Goal: Task Accomplishment & Management: Use online tool/utility

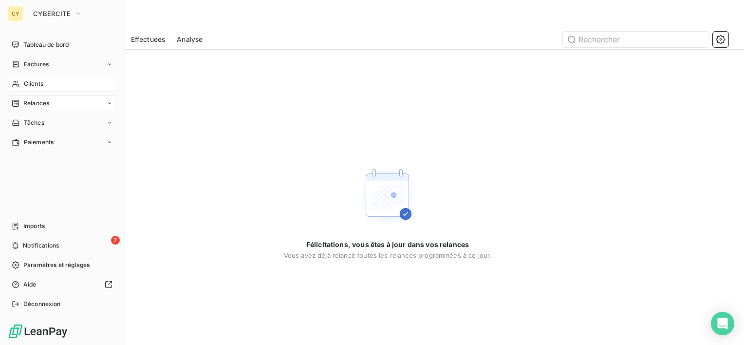
click at [37, 84] on span "Clients" at bounding box center [33, 83] width 19 height 9
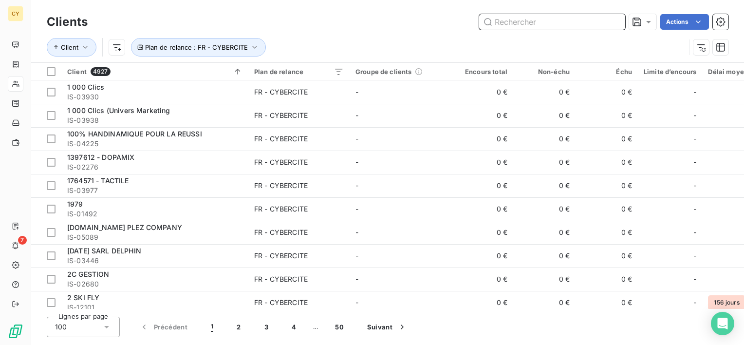
click at [518, 25] on input "text" at bounding box center [552, 22] width 146 height 16
paste input "IS-11726"
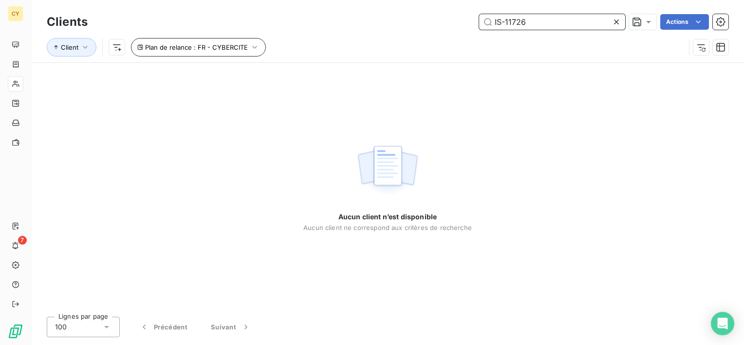
type input "IS-11726"
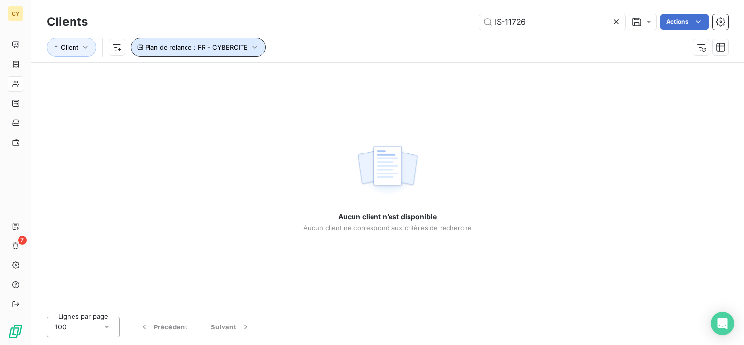
click at [254, 47] on icon "button" at bounding box center [254, 47] width 4 height 3
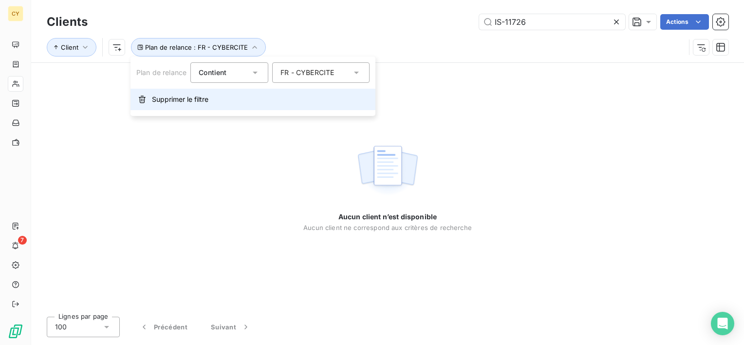
click at [162, 99] on span "Supprimer le filtre" at bounding box center [180, 100] width 57 height 10
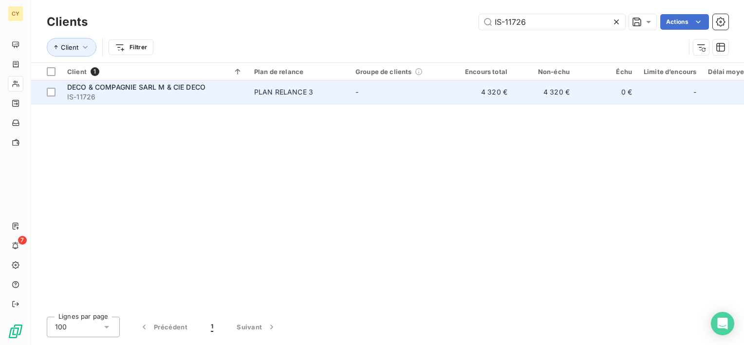
click at [180, 90] on span "DECO & COMPAGNIE SARL M & CIE DECO" at bounding box center [136, 87] width 138 height 8
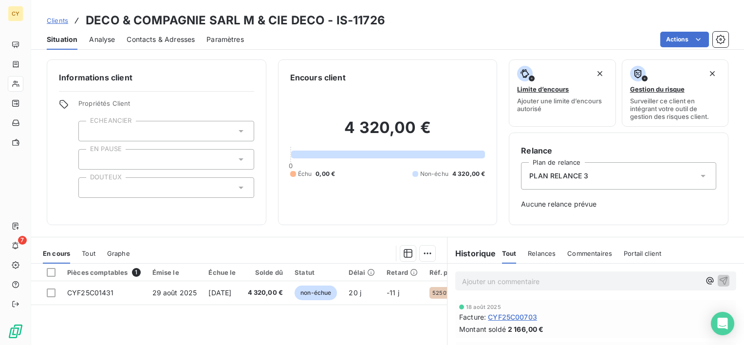
click at [647, 176] on div "PLAN RELANCE 3" at bounding box center [618, 175] width 195 height 27
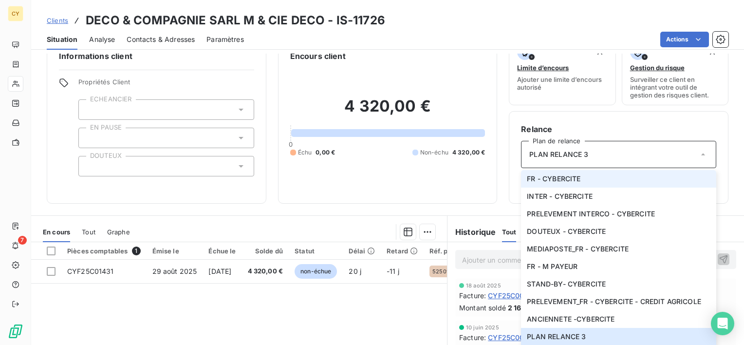
click at [560, 174] on span "FR - CYBERCITE" at bounding box center [554, 179] width 54 height 10
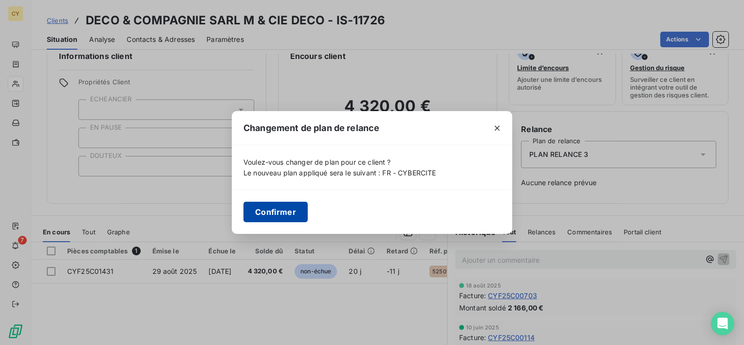
click at [281, 211] on button "Confirmer" at bounding box center [276, 212] width 64 height 20
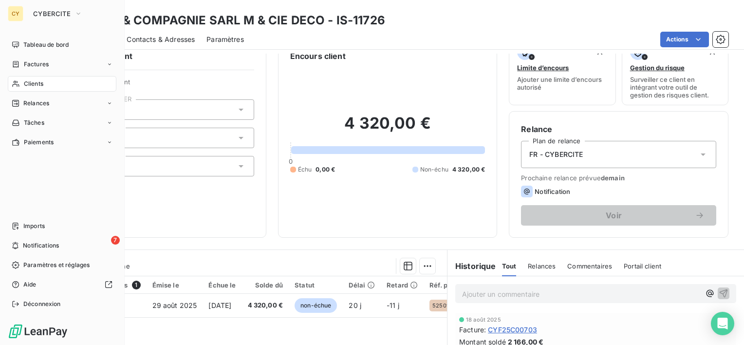
click at [38, 84] on span "Clients" at bounding box center [33, 83] width 19 height 9
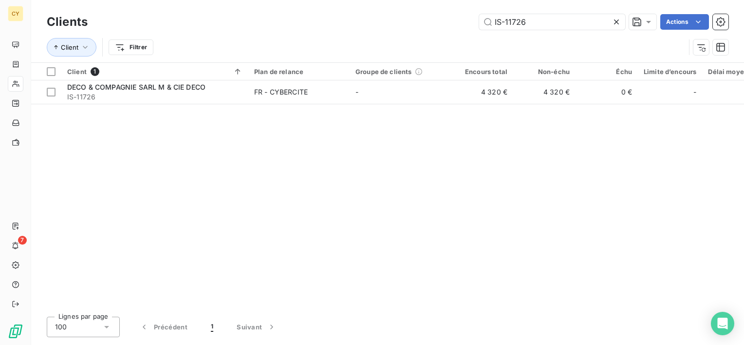
drag, startPoint x: 536, startPoint y: 16, endPoint x: 439, endPoint y: 2, distance: 97.4
click at [446, 11] on div "Clients IS-11726 Actions Client Filtrer" at bounding box center [387, 31] width 713 height 62
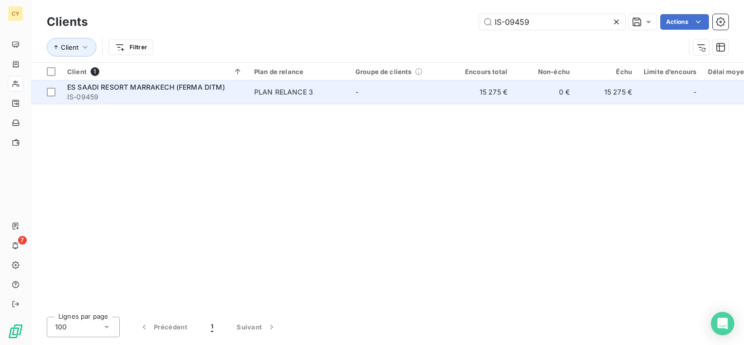
type input "IS-09459"
click at [218, 93] on span "IS-09459" at bounding box center [154, 97] width 175 height 10
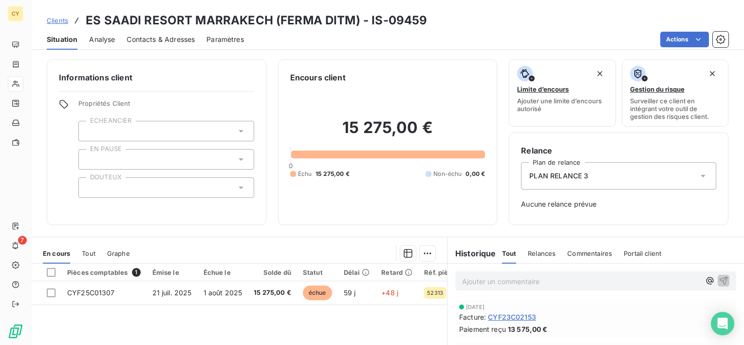
click at [561, 175] on span "PLAN RELANCE 3" at bounding box center [559, 176] width 59 height 10
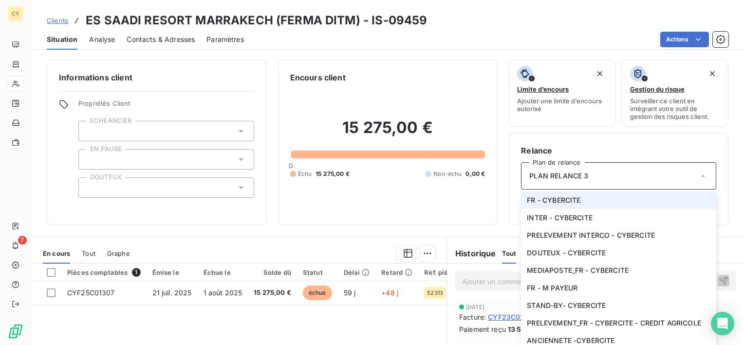
scroll to position [21, 0]
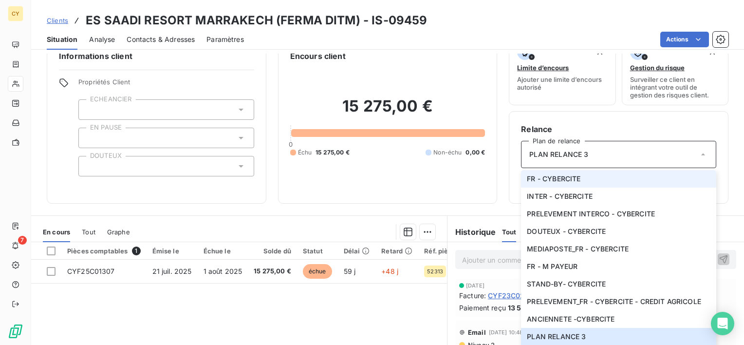
click at [560, 175] on span "FR - CYBERCITE" at bounding box center [554, 179] width 54 height 10
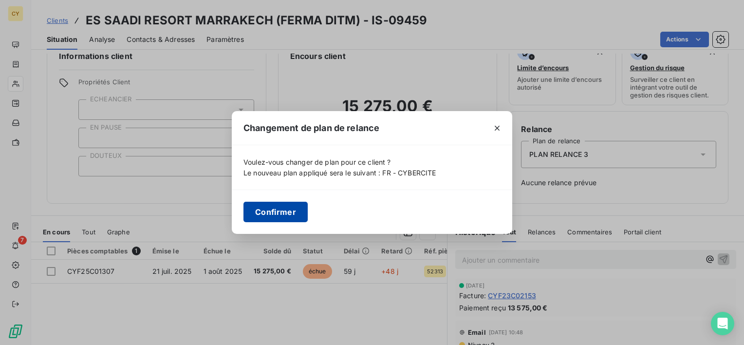
click at [289, 213] on button "Confirmer" at bounding box center [276, 212] width 64 height 20
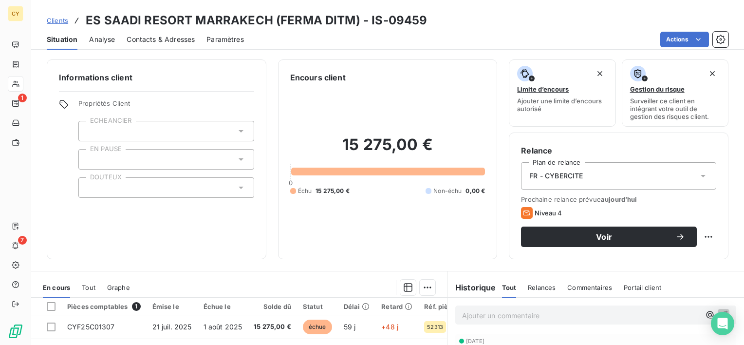
scroll to position [0, 0]
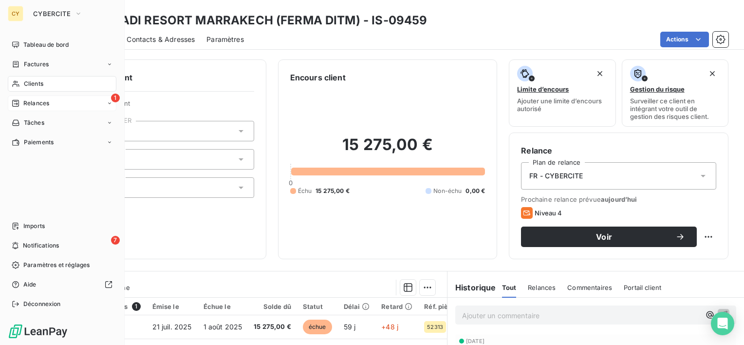
click at [37, 104] on span "Relances" at bounding box center [36, 103] width 26 height 9
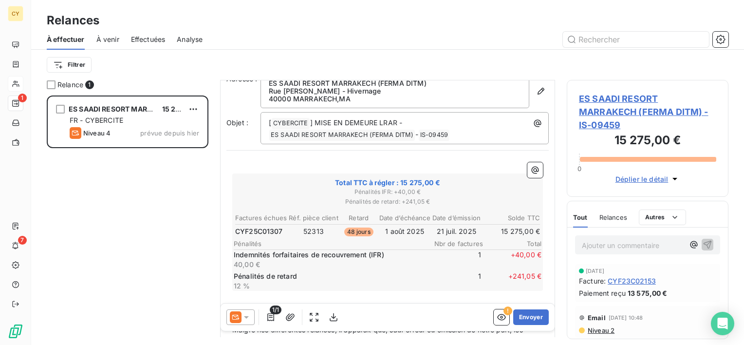
scroll to position [97, 0]
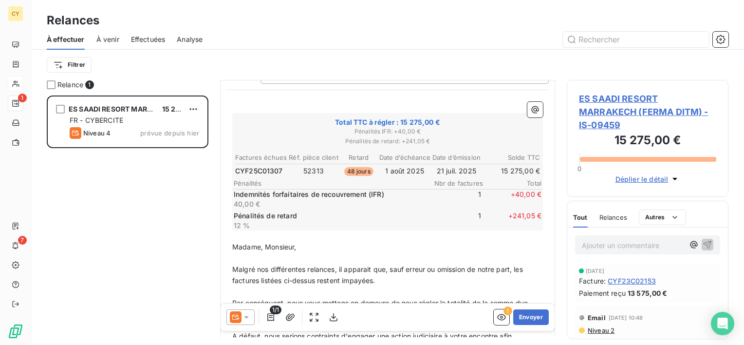
click at [248, 319] on icon at bounding box center [247, 317] width 10 height 10
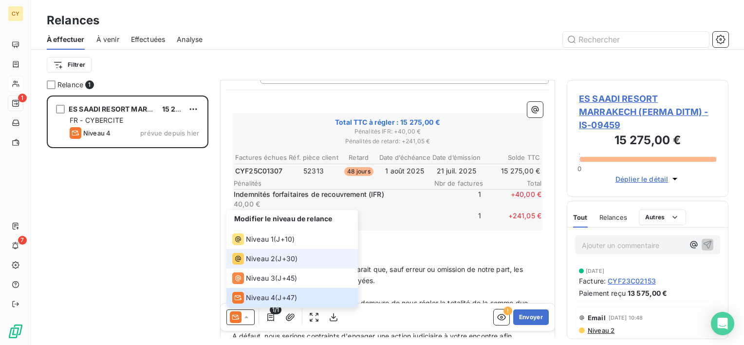
click at [253, 261] on span "Niveau 2" at bounding box center [260, 259] width 29 height 10
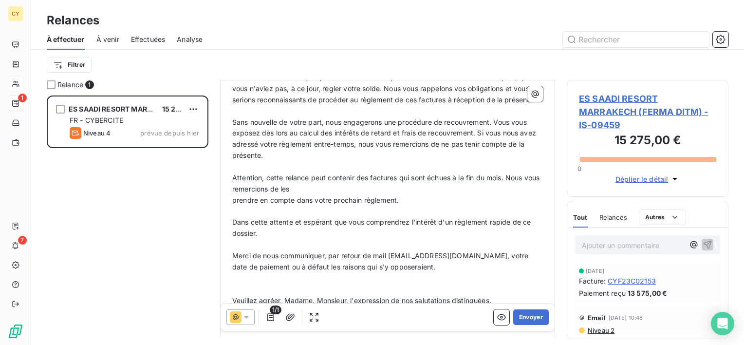
scroll to position [341, 0]
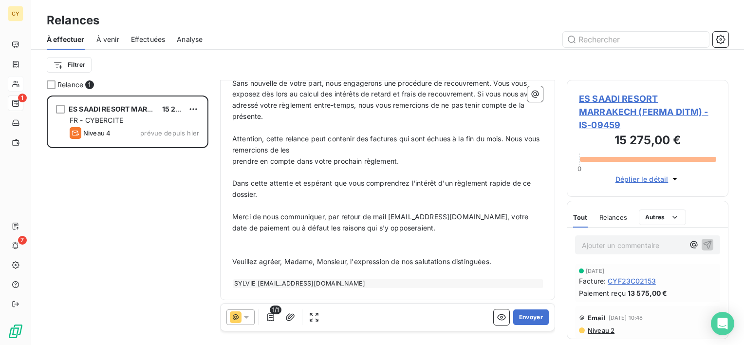
click at [248, 316] on icon at bounding box center [247, 317] width 10 height 10
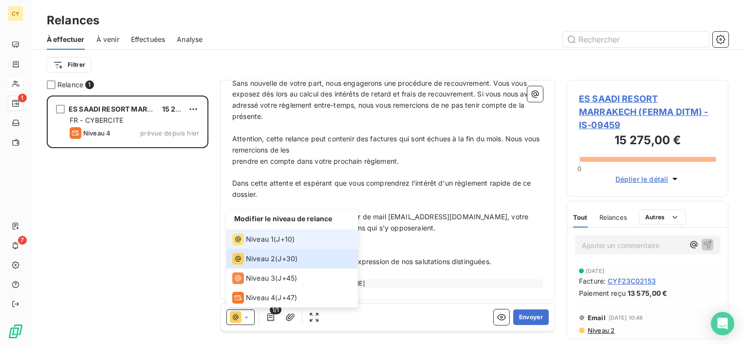
click at [256, 241] on span "Niveau 1" at bounding box center [260, 239] width 28 height 10
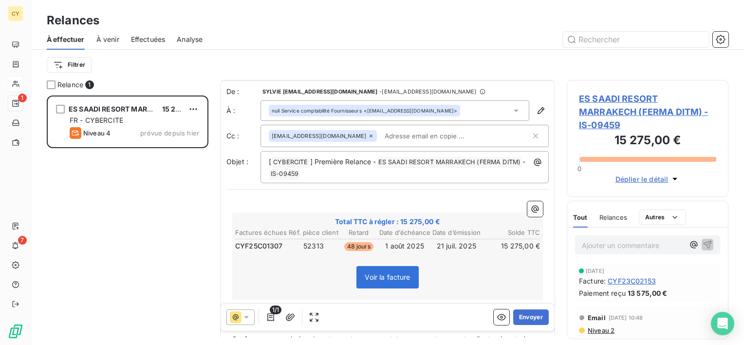
scroll to position [195, 0]
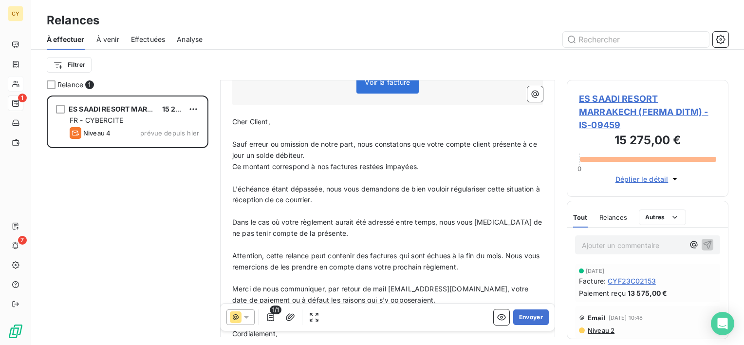
click at [248, 319] on icon at bounding box center [247, 317] width 10 height 10
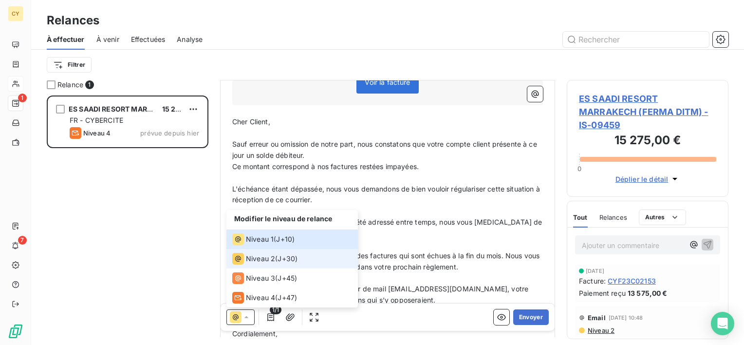
click at [254, 260] on span "Niveau 2" at bounding box center [260, 259] width 29 height 10
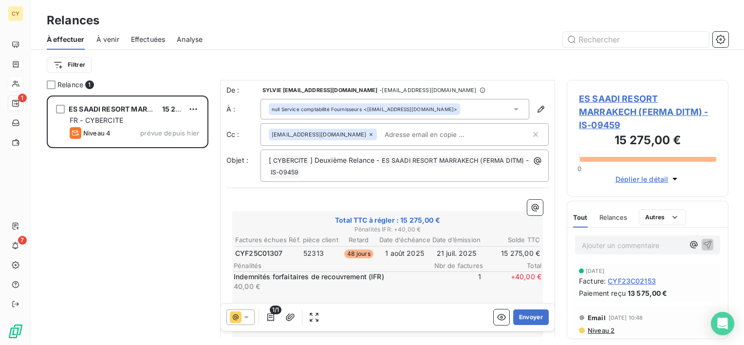
scroll to position [0, 0]
click at [401, 134] on input "text" at bounding box center [437, 136] width 113 height 15
click at [399, 133] on input "text" at bounding box center [456, 136] width 150 height 15
paste input "[EMAIL_ADDRESS][DOMAIN_NAME]"
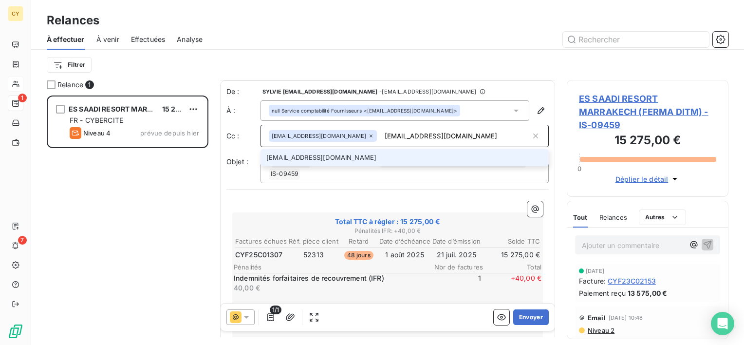
type input "[EMAIL_ADDRESS][DOMAIN_NAME]"
click at [370, 154] on li "[EMAIL_ADDRESS][DOMAIN_NAME]" at bounding box center [405, 157] width 288 height 17
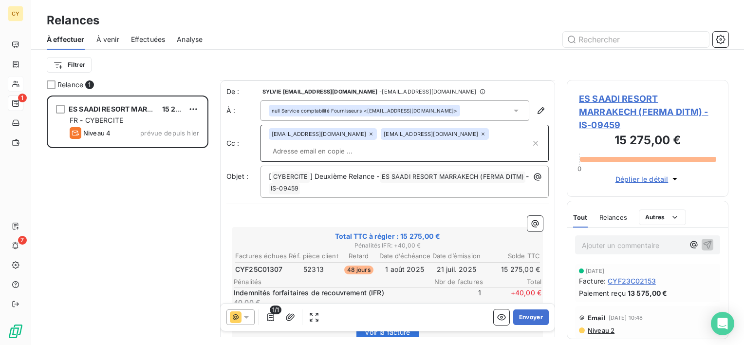
click at [124, 241] on div "ES SAADI RESORT MARRAKECH (FERMA DITM) 15 275,00 € FR - CYBERCITE Niveau 4 prév…" at bounding box center [128, 219] width 162 height 249
click at [526, 318] on button "Envoyer" at bounding box center [532, 317] width 36 height 16
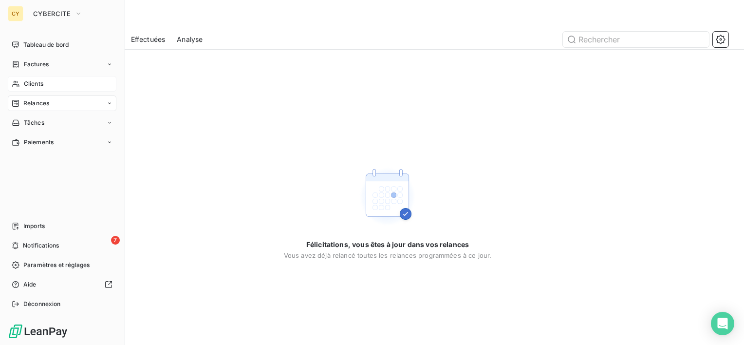
drag, startPoint x: 35, startPoint y: 81, endPoint x: 40, endPoint y: 80, distance: 5.1
click at [36, 81] on span "Clients" at bounding box center [33, 83] width 19 height 9
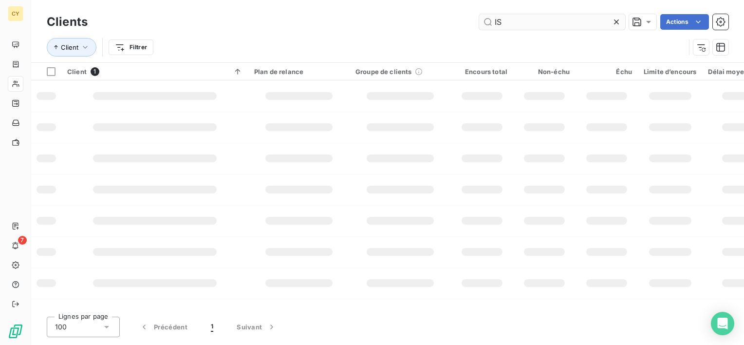
type input "I"
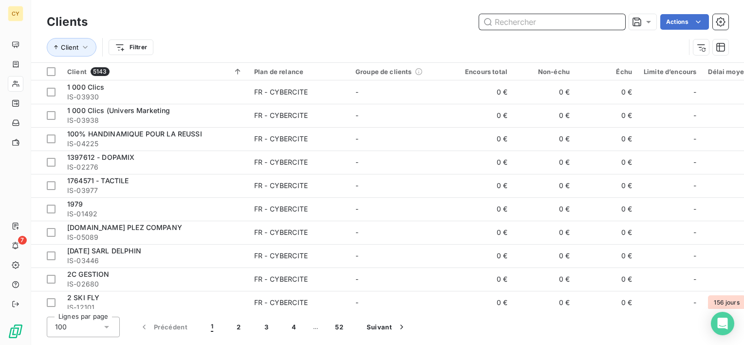
click at [511, 24] on input "text" at bounding box center [552, 22] width 146 height 16
paste input "IS-11726"
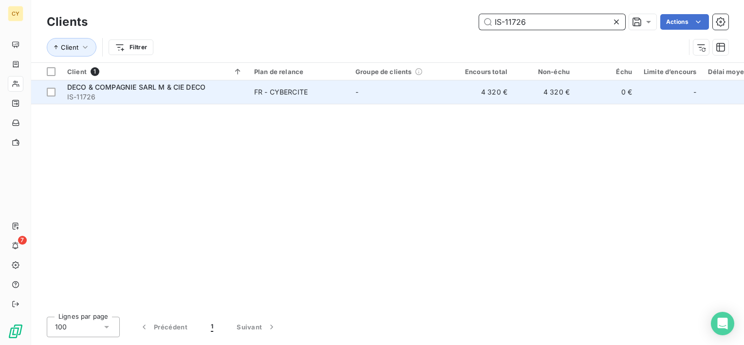
type input "IS-11726"
click at [163, 90] on span "DECO & COMPAGNIE SARL M & CIE DECO" at bounding box center [136, 87] width 138 height 8
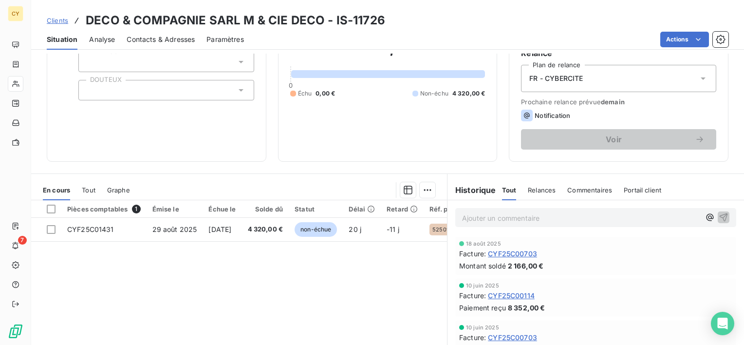
scroll to position [97, 0]
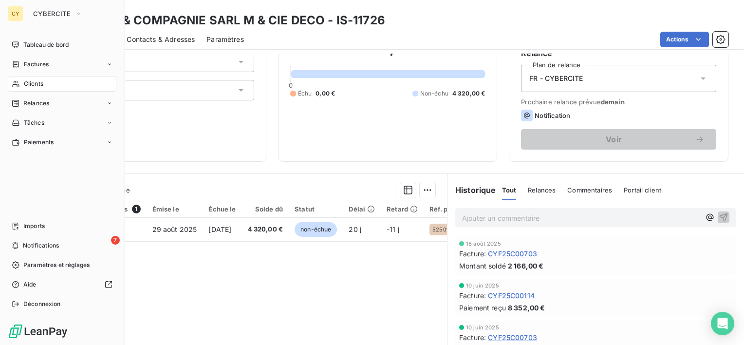
click at [43, 80] on span "Clients" at bounding box center [33, 83] width 19 height 9
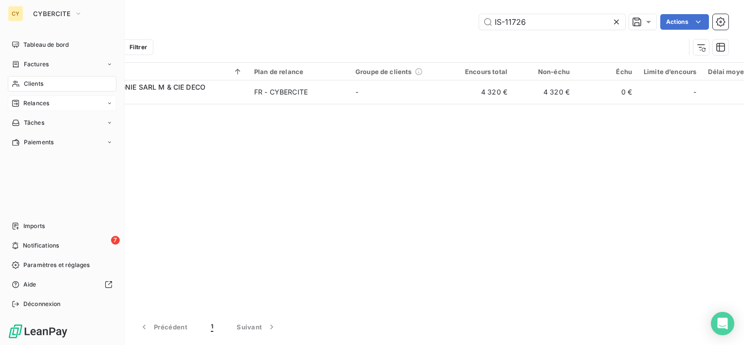
click at [25, 103] on span "Relances" at bounding box center [36, 103] width 26 height 9
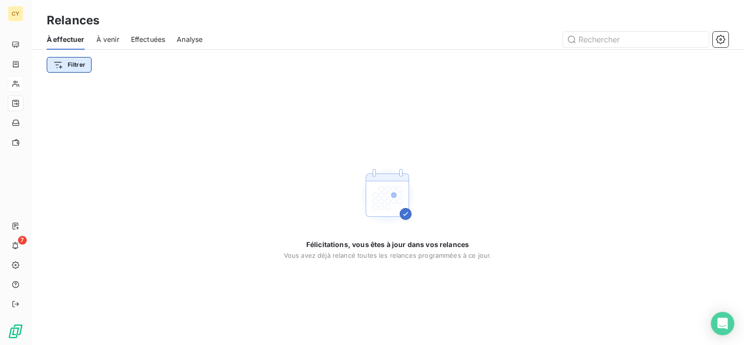
click at [70, 64] on html "CY 7 Relances À effectuer À venir Effectuées Analyse Filtrer Félicitations, vou…" at bounding box center [372, 172] width 744 height 345
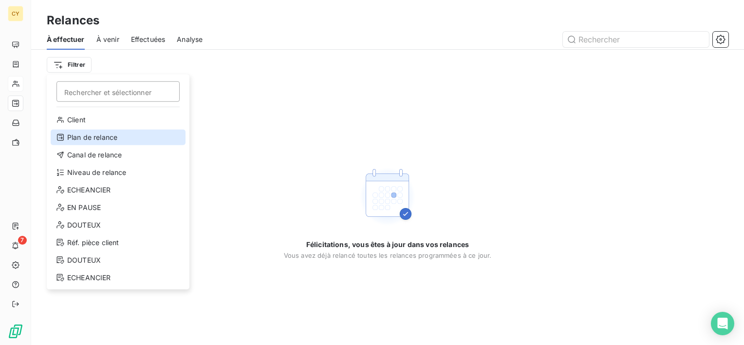
click at [107, 140] on div "Plan de relance" at bounding box center [118, 138] width 135 height 16
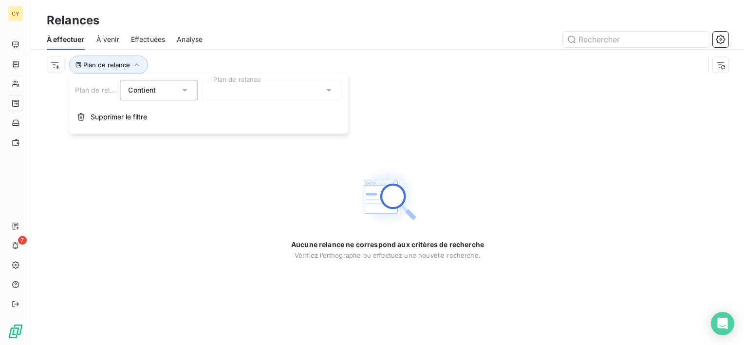
click at [327, 89] on icon at bounding box center [328, 90] width 5 height 2
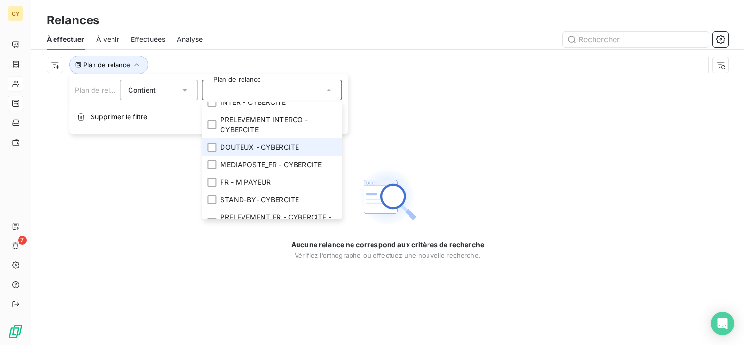
scroll to position [49, 0]
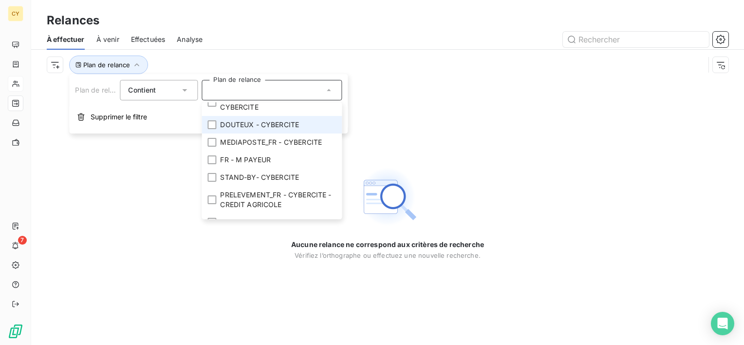
click at [230, 125] on span "DOUTEUX - CYBERCITE" at bounding box center [259, 125] width 79 height 10
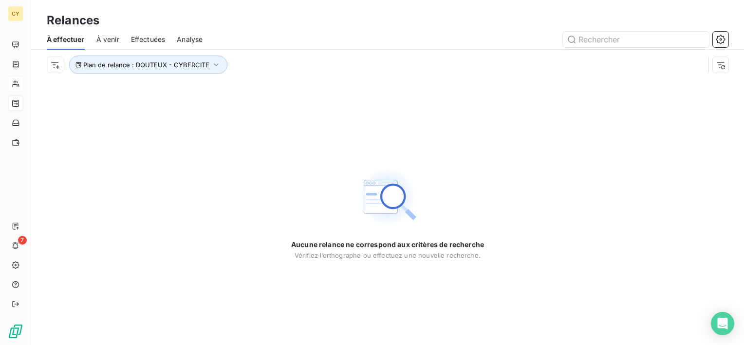
click at [146, 189] on div "Aucune relance ne correspond aux critères de recherche [PERSON_NAME] l’orthogra…" at bounding box center [387, 212] width 713 height 265
click at [177, 66] on span "Plan de relance : DOUTEUX - CYBERCITE" at bounding box center [146, 65] width 126 height 8
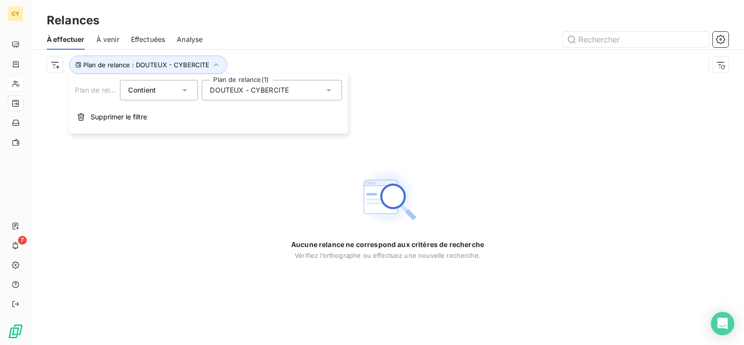
click at [224, 90] on span "DOUTEUX - CYBERCITE" at bounding box center [249, 90] width 79 height 10
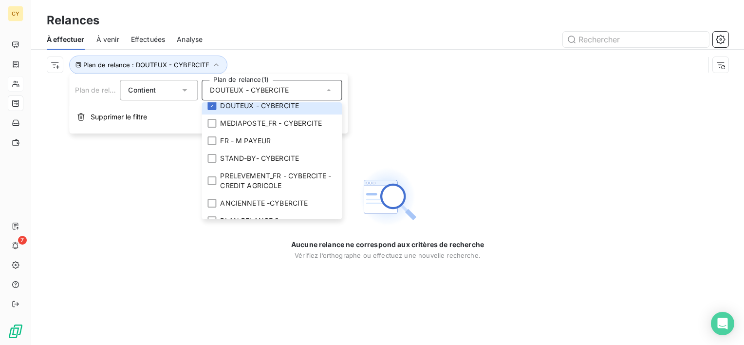
scroll to position [90, 0]
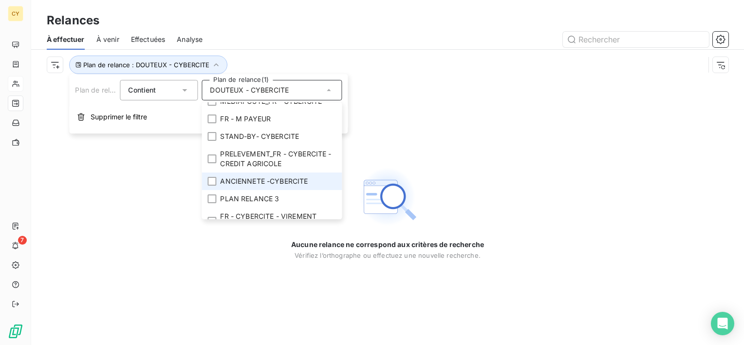
click at [270, 183] on span "ANCIENNETE -CYBERCITE" at bounding box center [264, 181] width 88 height 10
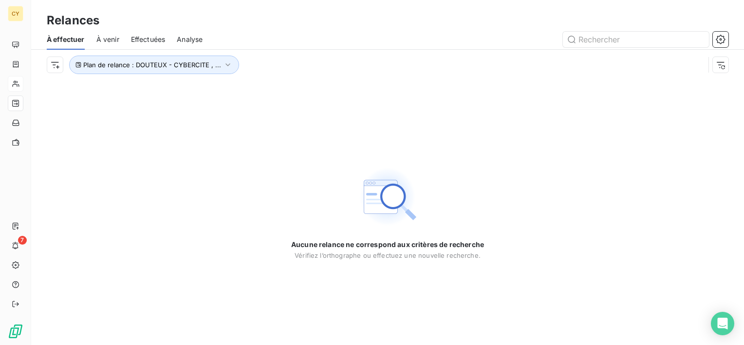
click at [134, 208] on div "Aucune relance ne correspond aux critères de recherche [PERSON_NAME] l’orthogra…" at bounding box center [387, 212] width 713 height 265
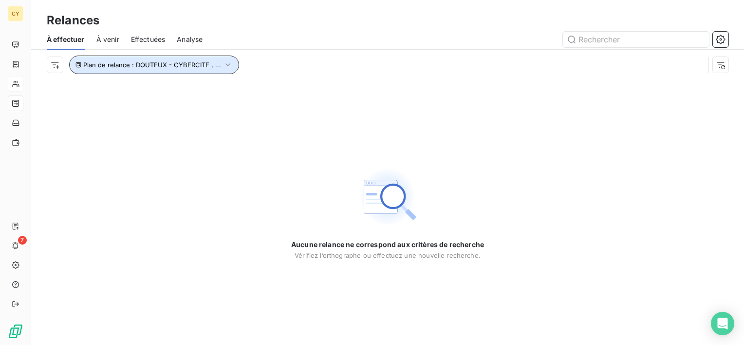
click at [227, 68] on icon "button" at bounding box center [228, 65] width 10 height 10
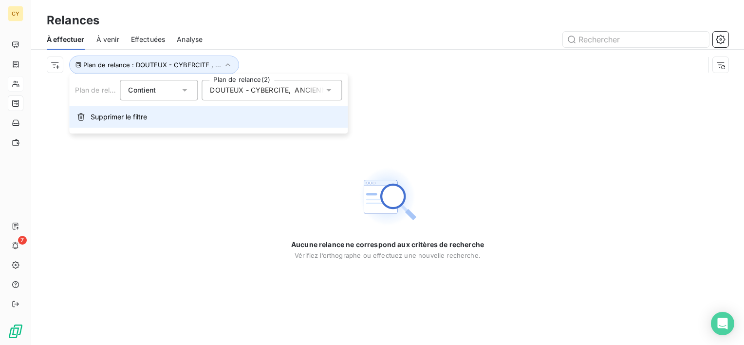
click at [107, 119] on span "Supprimer le filtre" at bounding box center [119, 117] width 57 height 10
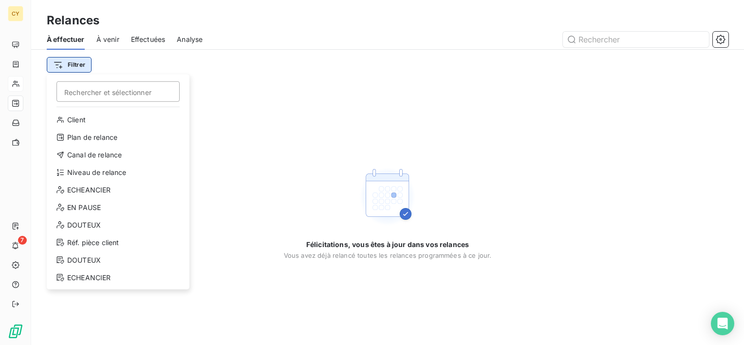
click at [84, 68] on html "CY 7 Relances À effectuer À venir Effectuées Analyse Filtrer Rechercher et séle…" at bounding box center [372, 172] width 744 height 345
click at [90, 259] on div "DOUTEUX" at bounding box center [118, 260] width 135 height 16
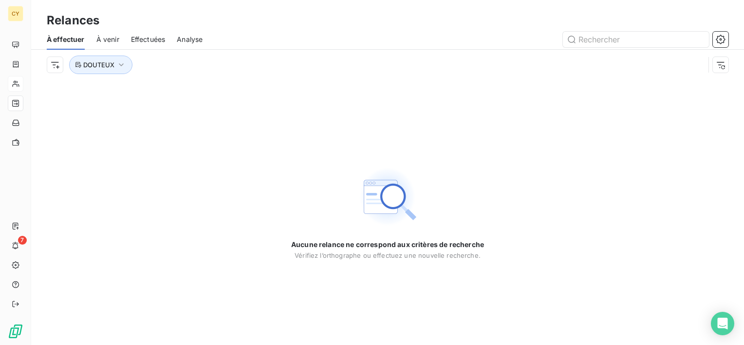
click at [157, 198] on div "Aucune relance ne correspond aux critères de recherche [PERSON_NAME] l’orthogra…" at bounding box center [387, 212] width 713 height 265
click at [101, 63] on span "DOUTEUX" at bounding box center [98, 65] width 31 height 8
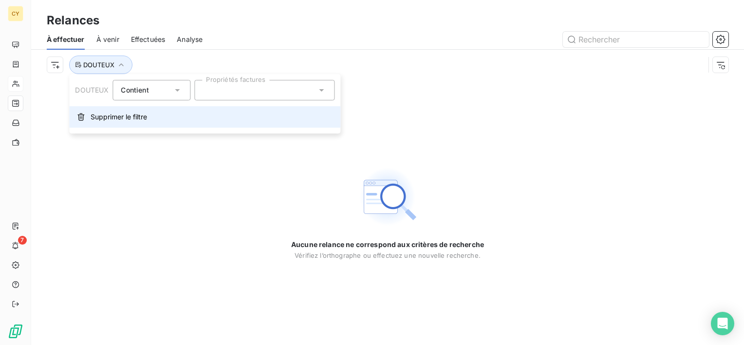
click at [99, 119] on span "Supprimer le filtre" at bounding box center [119, 117] width 57 height 10
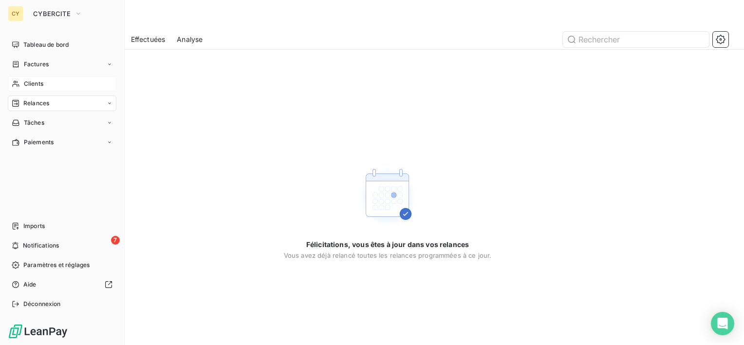
click at [43, 86] on span "Clients" at bounding box center [33, 83] width 19 height 9
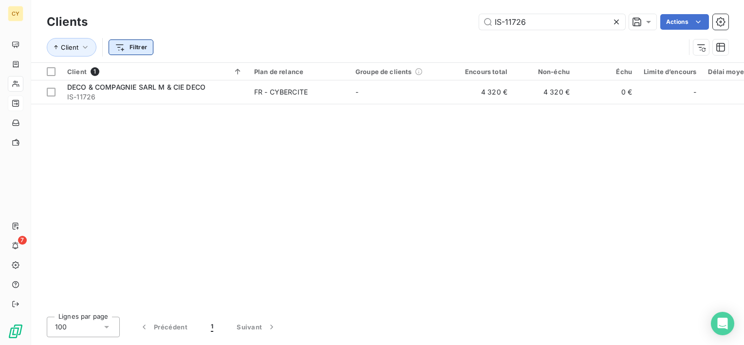
click at [134, 50] on html "CY 7 Clients IS-11726 Actions Client Filtrer Client 1 Plan de relance Groupe de…" at bounding box center [372, 172] width 744 height 345
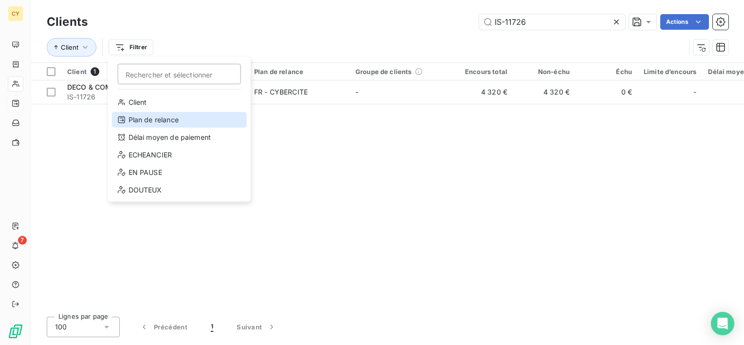
click at [171, 122] on div "Plan de relance" at bounding box center [179, 120] width 135 height 16
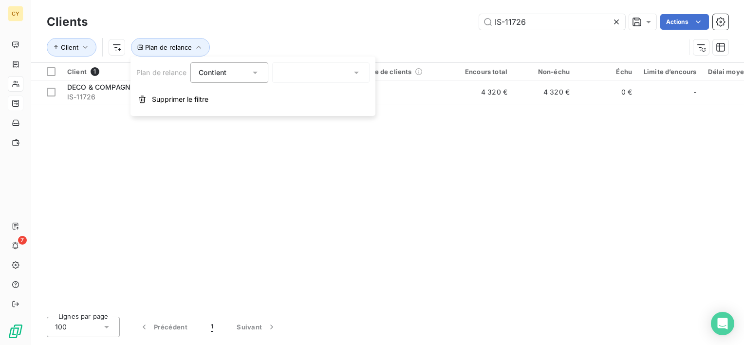
click at [318, 78] on div at bounding box center [320, 72] width 97 height 20
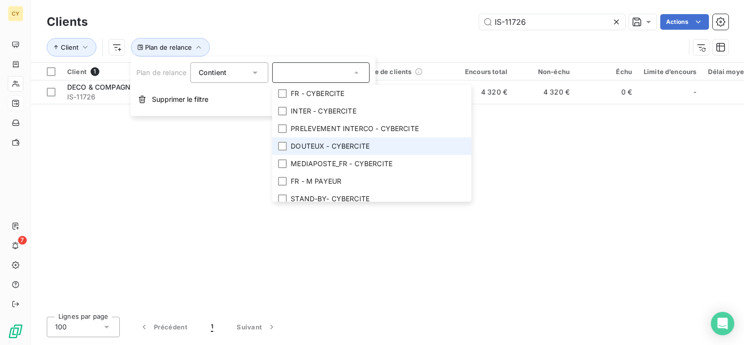
click at [358, 148] on span "DOUTEUX - CYBERCITE" at bounding box center [330, 146] width 79 height 10
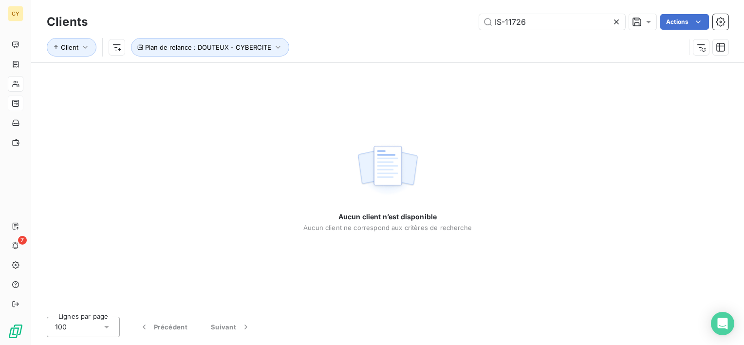
click at [629, 106] on div "Aucun client n’est disponible Aucun client ne correspond aux critères de recher…" at bounding box center [387, 186] width 713 height 246
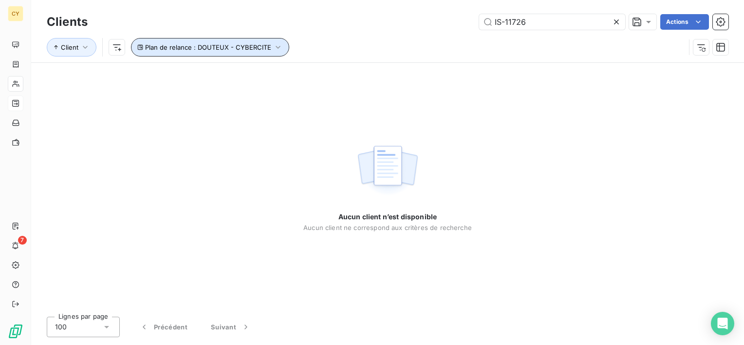
click at [274, 49] on icon "button" at bounding box center [278, 47] width 10 height 10
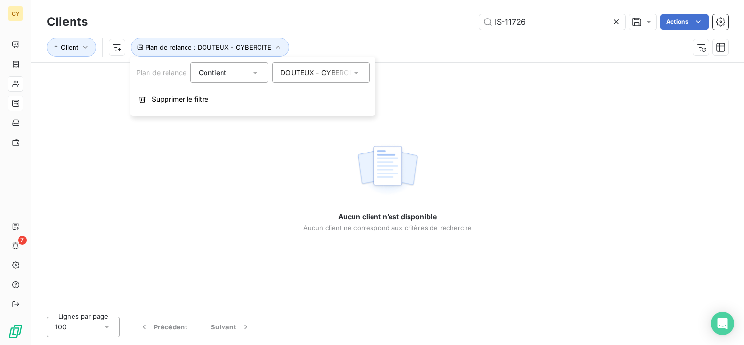
click at [308, 74] on div "DOUTEUX - CYBERCITE" at bounding box center [316, 73] width 71 height 10
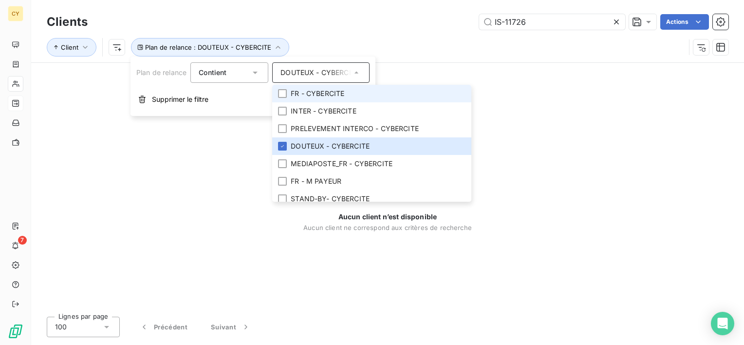
click at [341, 97] on span "FR - CYBERCITE" at bounding box center [318, 94] width 54 height 10
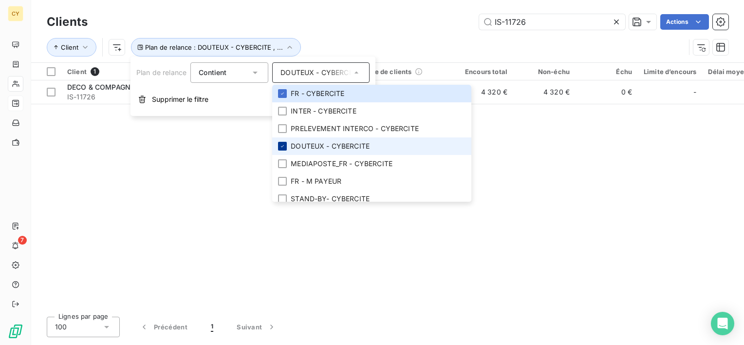
click at [285, 144] on icon at bounding box center [283, 146] width 6 height 6
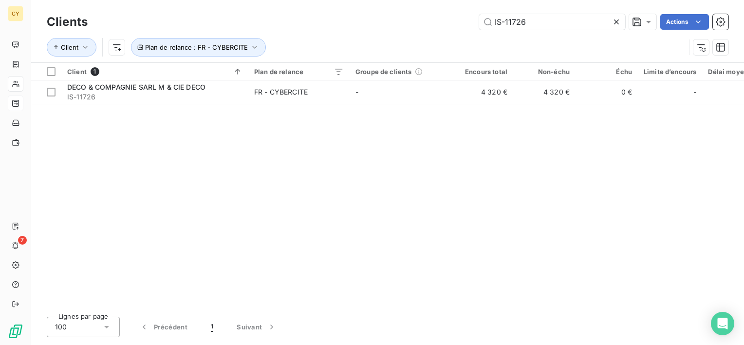
drag, startPoint x: 204, startPoint y: 178, endPoint x: 207, endPoint y: 171, distance: 7.4
click at [204, 175] on div "Client 1 Plan de relance Groupe de clients Encours total Non-échu Échu Limite d…" at bounding box center [387, 186] width 713 height 246
click at [529, 21] on input "IS-11726" at bounding box center [552, 22] width 146 height 16
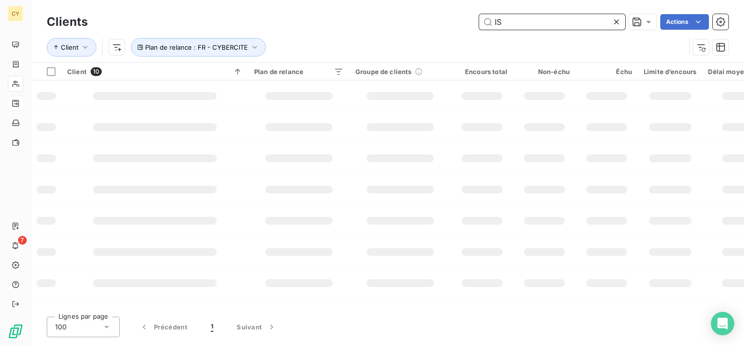
type input "I"
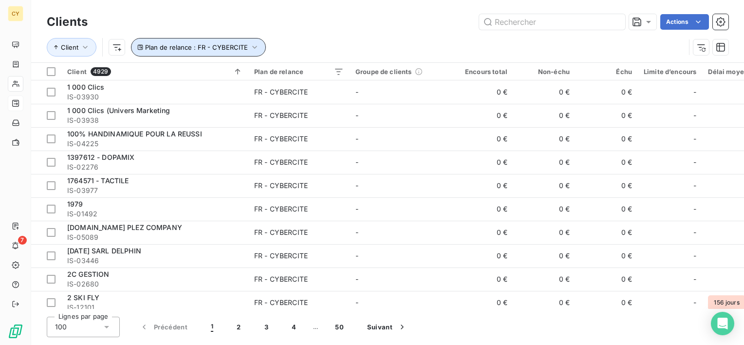
click at [186, 45] on span "Plan de relance : FR - CYBERCITE" at bounding box center [196, 47] width 103 height 8
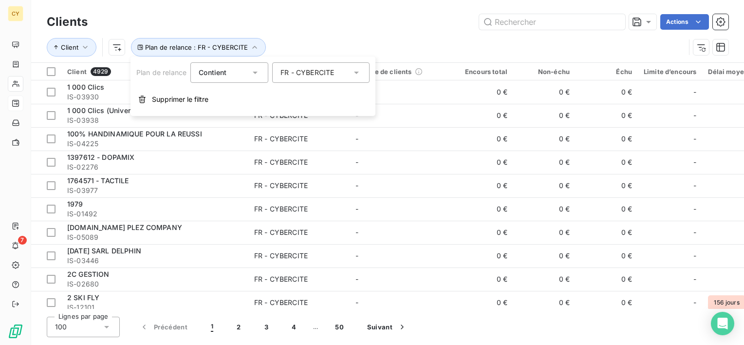
click at [333, 73] on div "FR - CYBERCITE" at bounding box center [308, 73] width 54 height 10
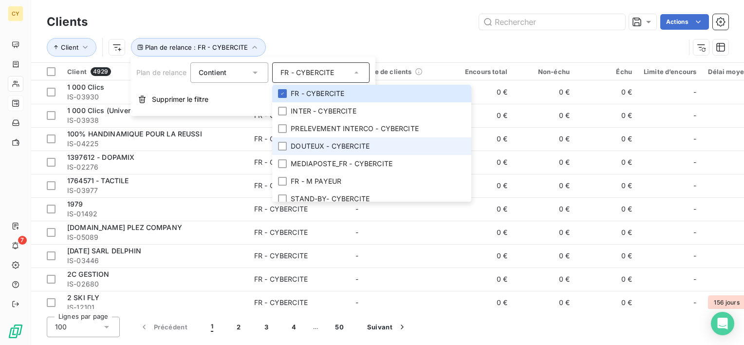
click at [335, 144] on span "DOUTEUX - CYBERCITE" at bounding box center [330, 146] width 79 height 10
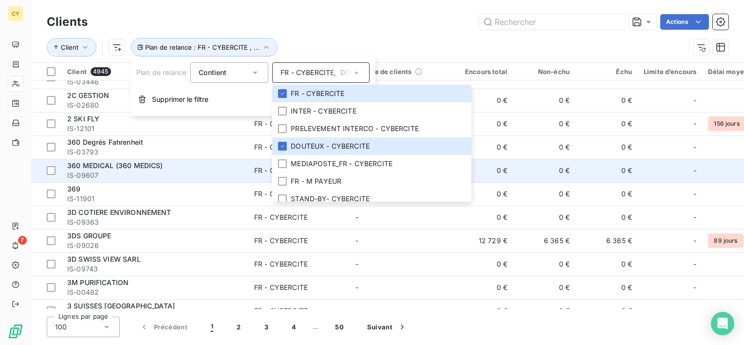
scroll to position [195, 0]
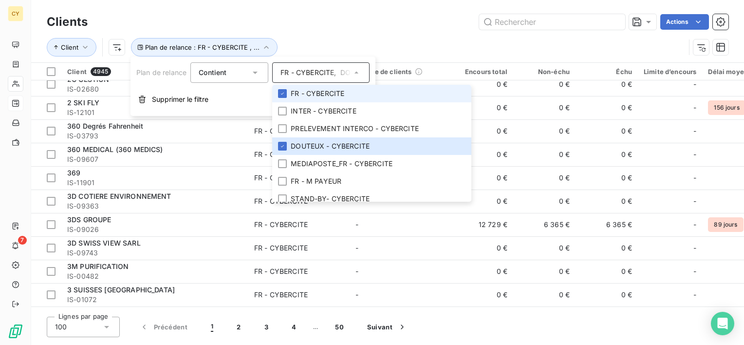
click at [310, 90] on span "FR - CYBERCITE" at bounding box center [318, 94] width 54 height 10
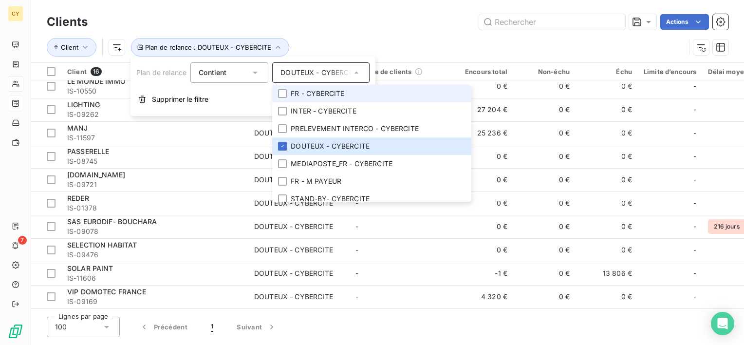
scroll to position [150, 0]
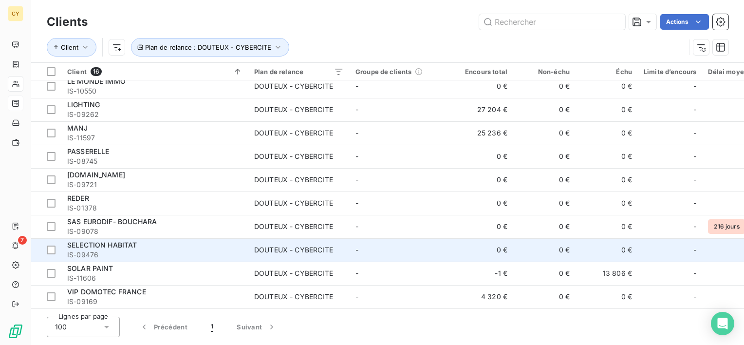
click at [423, 249] on td "-" at bounding box center [400, 249] width 101 height 23
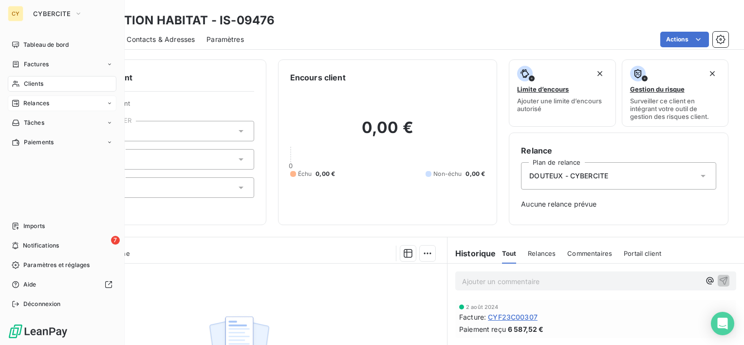
click at [31, 82] on span "Clients" at bounding box center [33, 83] width 19 height 9
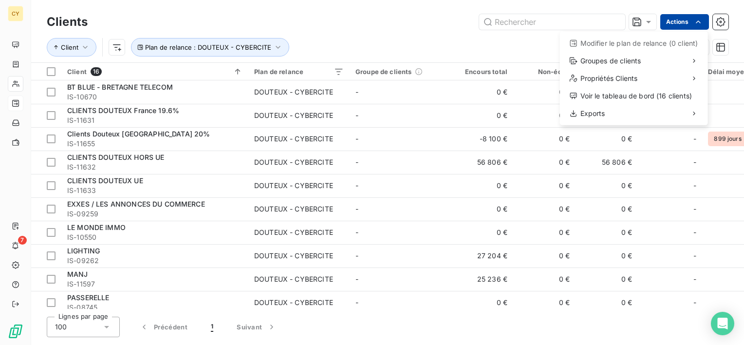
click at [676, 22] on html "CY 7 Clients Actions Modifier le plan de relance (0 client) Groupes de clients …" at bounding box center [372, 172] width 744 height 345
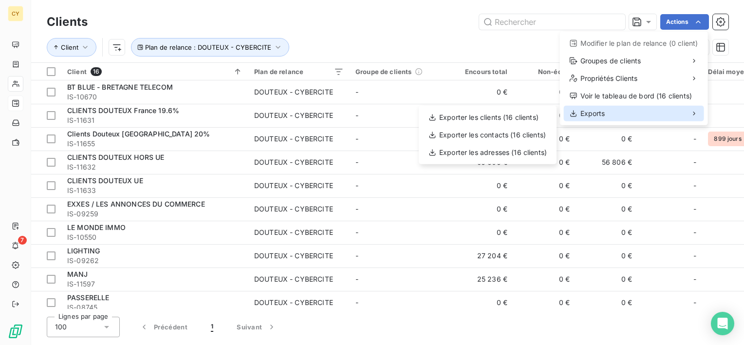
click at [602, 115] on span "Exports" at bounding box center [593, 114] width 25 height 10
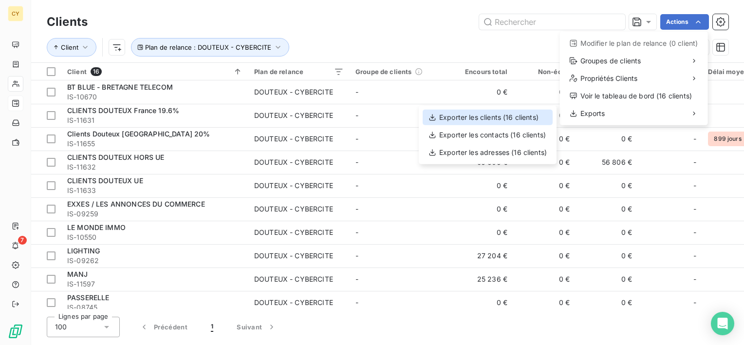
click at [503, 115] on div "Exporter les clients (16 clients)" at bounding box center [488, 118] width 130 height 16
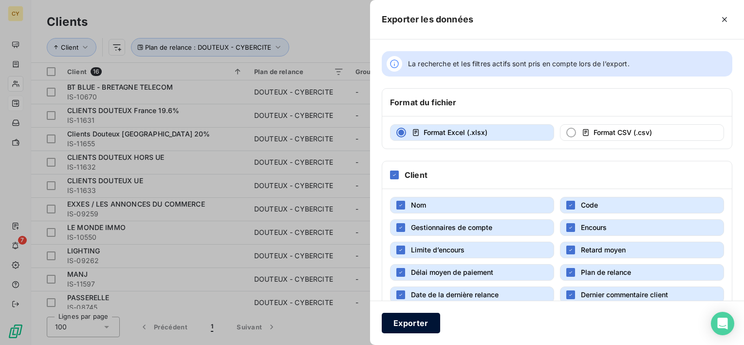
click at [405, 323] on button "Exporter" at bounding box center [411, 323] width 58 height 20
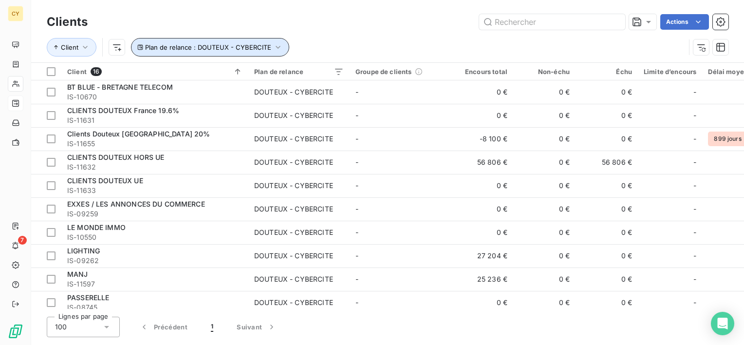
click at [242, 47] on span "Plan de relance : DOUTEUX - CYBERCITE" at bounding box center [208, 47] width 126 height 8
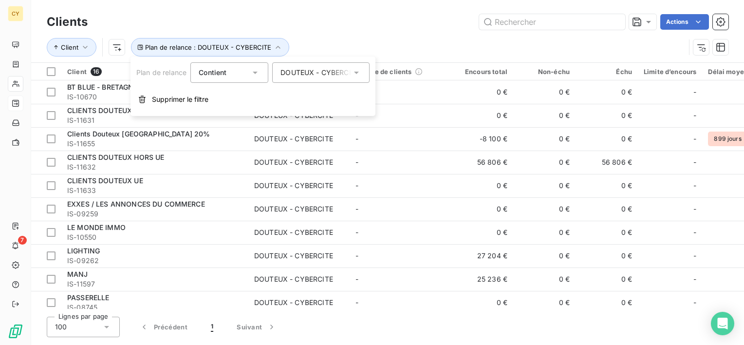
click at [296, 74] on div "DOUTEUX - CYBERCITE" at bounding box center [316, 73] width 71 height 10
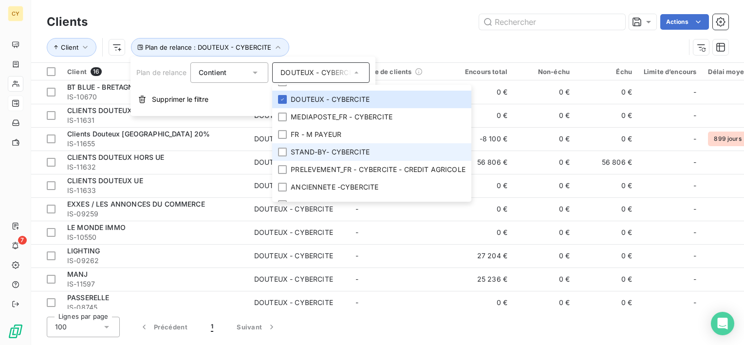
scroll to position [49, 0]
click at [308, 149] on span "STAND-BY- CYBERCITE" at bounding box center [330, 150] width 79 height 10
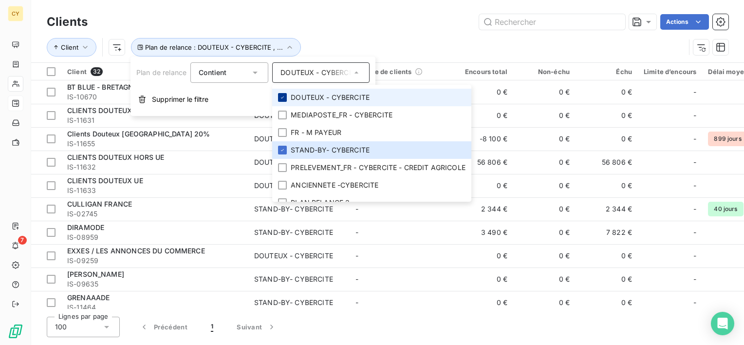
click at [284, 95] on icon at bounding box center [283, 98] width 6 height 6
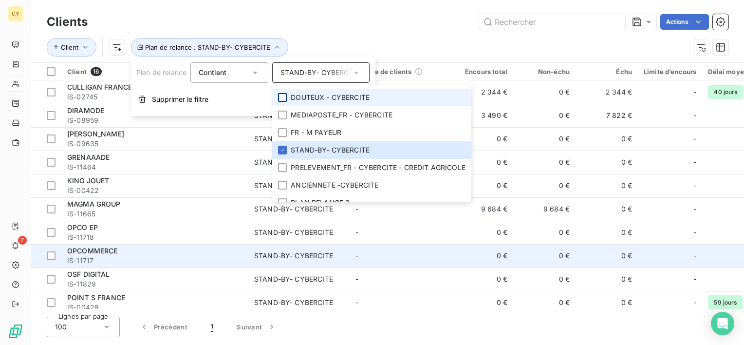
click at [159, 250] on div "OPCOMMERCE" at bounding box center [154, 251] width 175 height 10
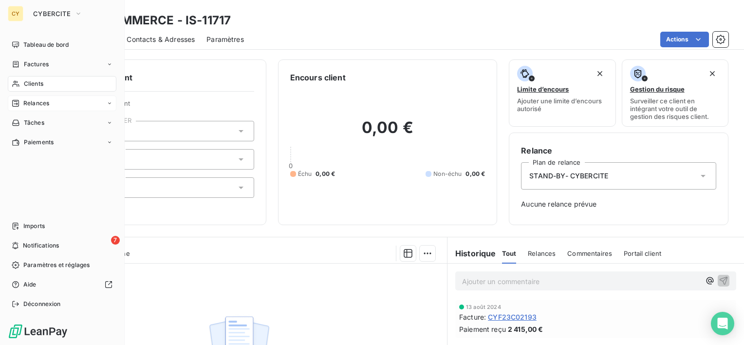
click at [51, 86] on div "Clients" at bounding box center [62, 84] width 109 height 16
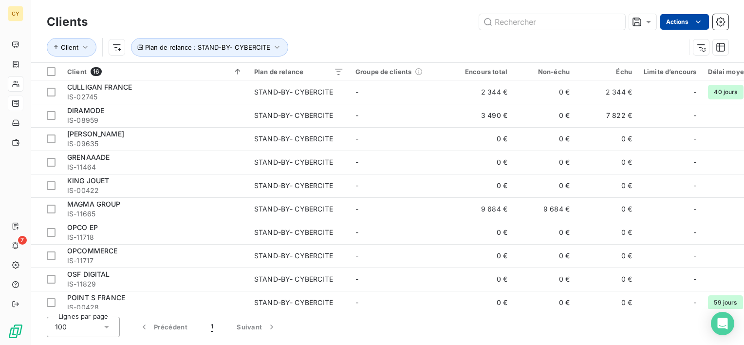
click at [681, 21] on html "CY 7 Clients Actions Client Plan de relance : STAND-BY- CYBERCITE Client 16 Pla…" at bounding box center [372, 172] width 744 height 345
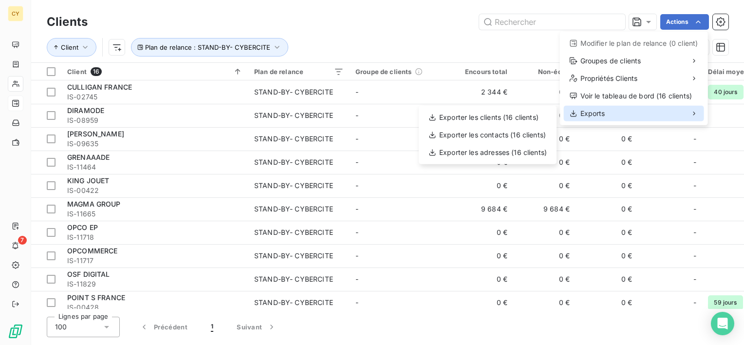
click at [605, 119] on div "Exports" at bounding box center [634, 114] width 140 height 16
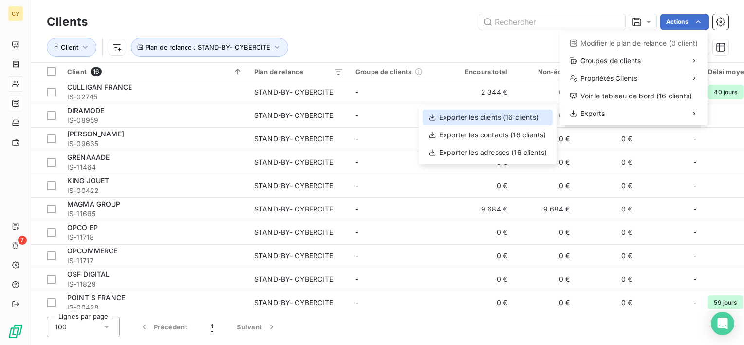
click at [513, 118] on div "Exporter les clients (16 clients)" at bounding box center [488, 118] width 130 height 16
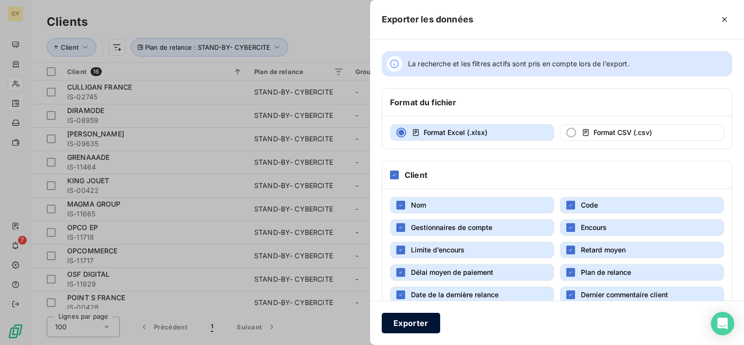
click at [415, 322] on button "Exporter" at bounding box center [411, 323] width 58 height 20
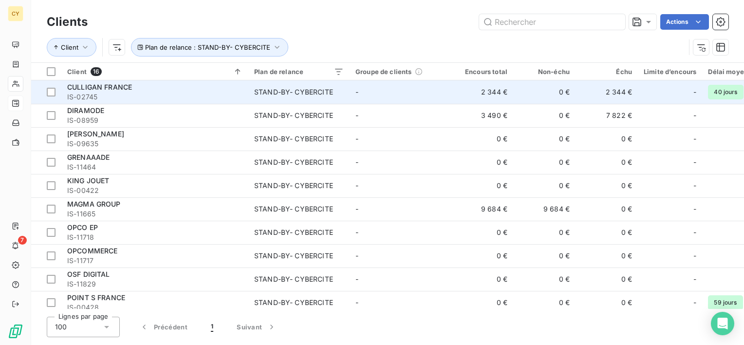
click at [320, 96] on div "STAND-BY- CYBERCITE" at bounding box center [293, 92] width 79 height 10
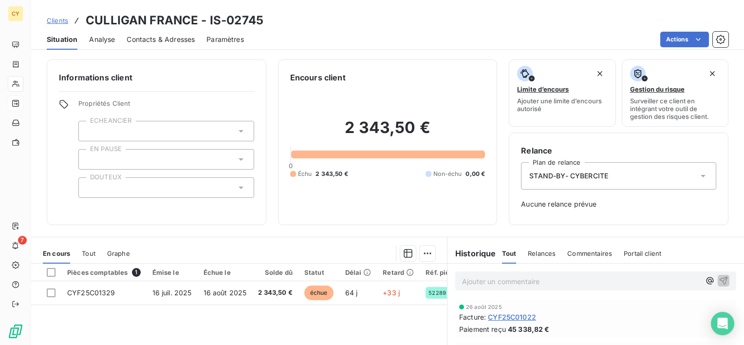
click at [600, 175] on span "STAND-BY- CYBERCITE" at bounding box center [569, 176] width 79 height 10
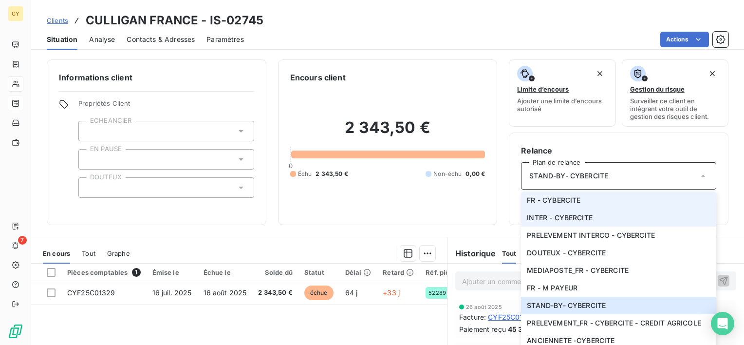
click at [559, 206] on ul "FR - CYBERCITE INTER - CYBERCITE PRELEVEMENT INTERCO - CYBERCITE DOUTEUX - CYBE…" at bounding box center [618, 287] width 195 height 193
drag, startPoint x: 559, startPoint y: 206, endPoint x: 552, endPoint y: 203, distance: 8.1
click at [552, 203] on span "FR - CYBERCITE" at bounding box center [554, 200] width 54 height 10
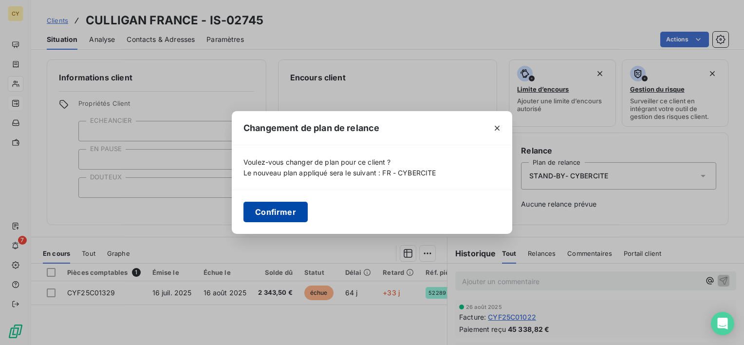
click at [280, 209] on button "Confirmer" at bounding box center [276, 212] width 64 height 20
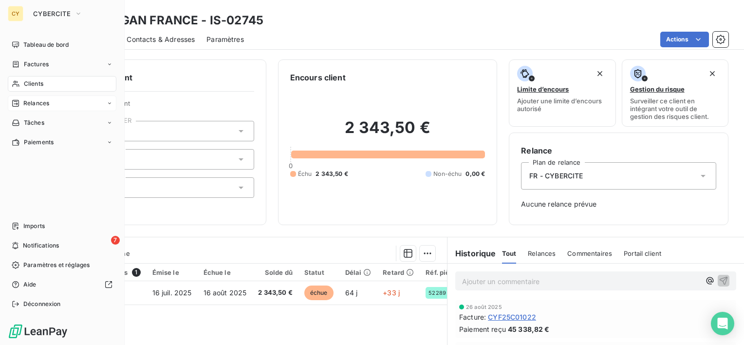
click at [39, 101] on span "Relances" at bounding box center [36, 103] width 26 height 9
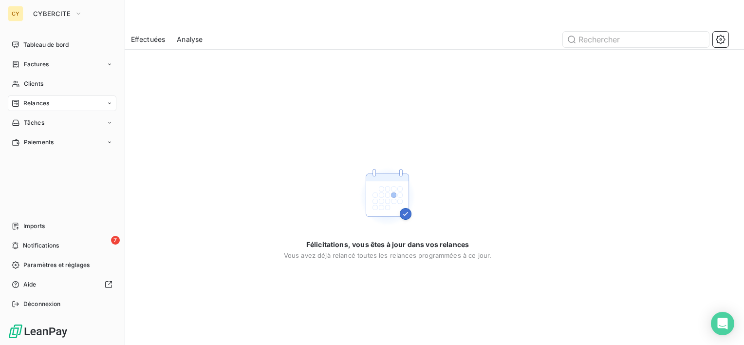
click at [41, 103] on span "Relances" at bounding box center [36, 103] width 26 height 9
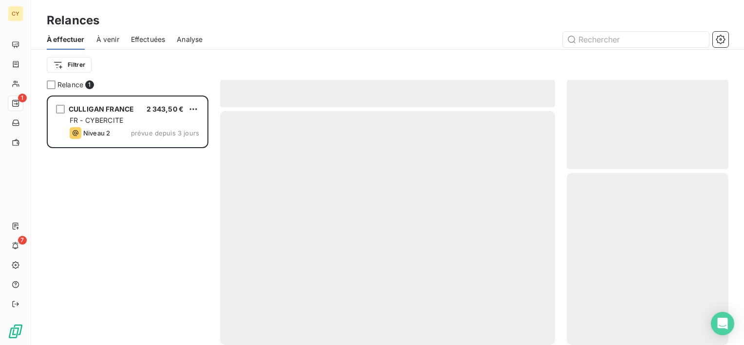
scroll to position [242, 154]
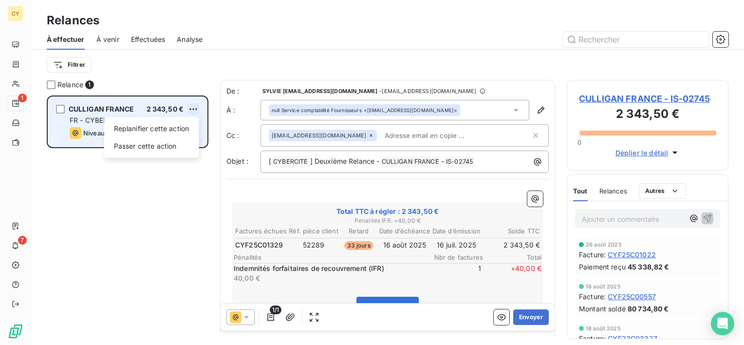
click at [195, 109] on html "CY 1 7 Relances À effectuer À venir Effectuées Analyse Filtrer Relance 1 CULLIG…" at bounding box center [372, 172] width 744 height 345
click at [148, 129] on div "Replanifier cette action" at bounding box center [151, 129] width 87 height 16
select select "8"
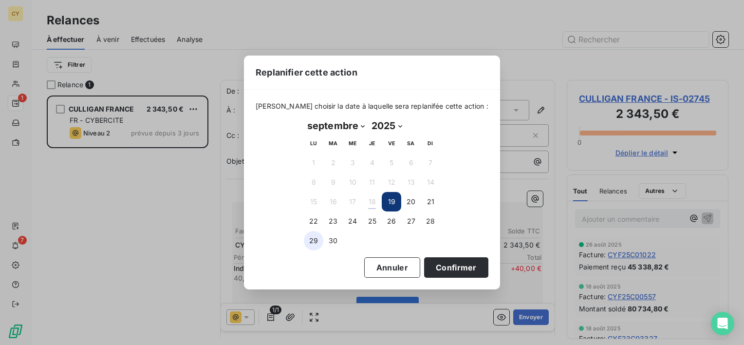
click at [314, 245] on button "29" at bounding box center [313, 240] width 19 height 19
click at [438, 261] on button "Confirmer" at bounding box center [456, 267] width 64 height 20
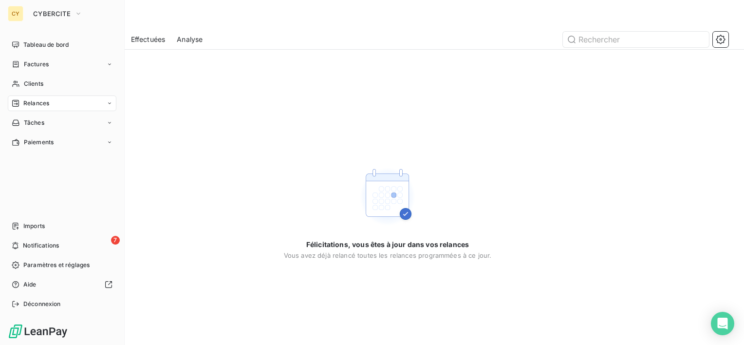
click at [31, 99] on span "Relances" at bounding box center [36, 103] width 26 height 9
